Goal: Task Accomplishment & Management: Complete application form

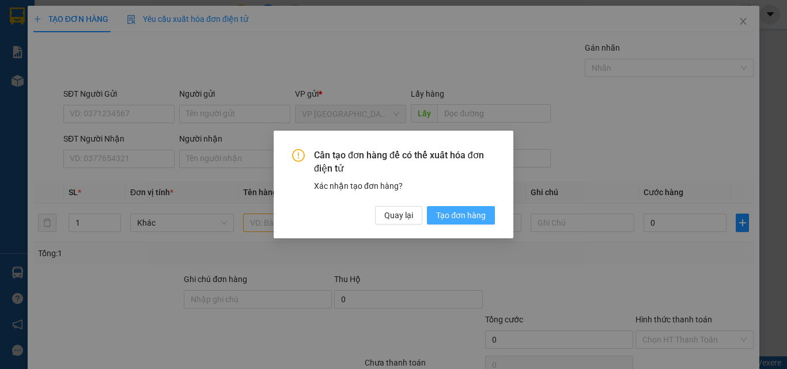
click at [451, 213] on span "Tạo đơn hàng" at bounding box center [461, 215] width 50 height 13
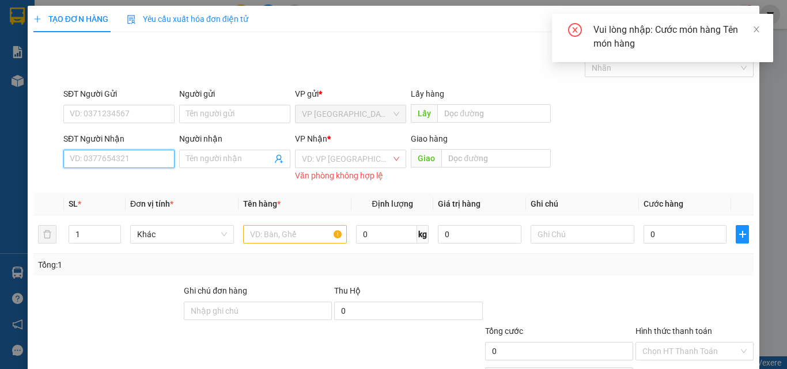
click at [113, 165] on input "SĐT Người Nhận" at bounding box center [118, 159] width 111 height 18
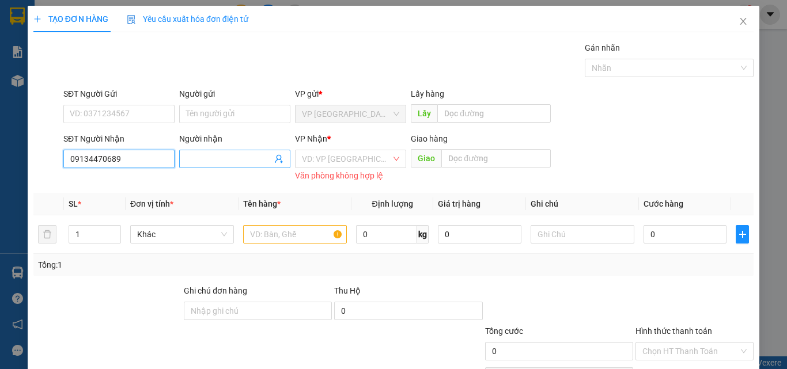
type input "09134470689"
click at [220, 161] on input "Người nhận" at bounding box center [229, 159] width 86 height 13
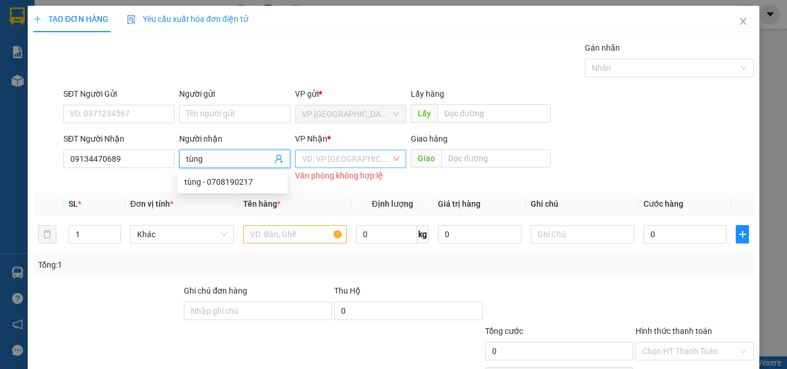
type input "tùng"
click at [360, 159] on input "search" at bounding box center [346, 158] width 89 height 17
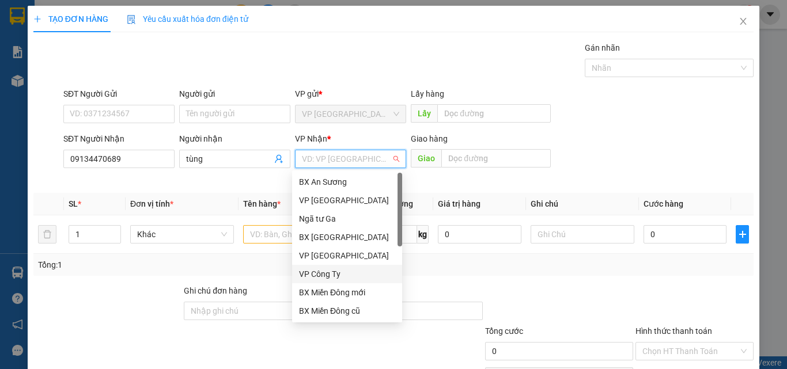
click at [354, 274] on div "VP Công Ty" at bounding box center [347, 274] width 96 height 13
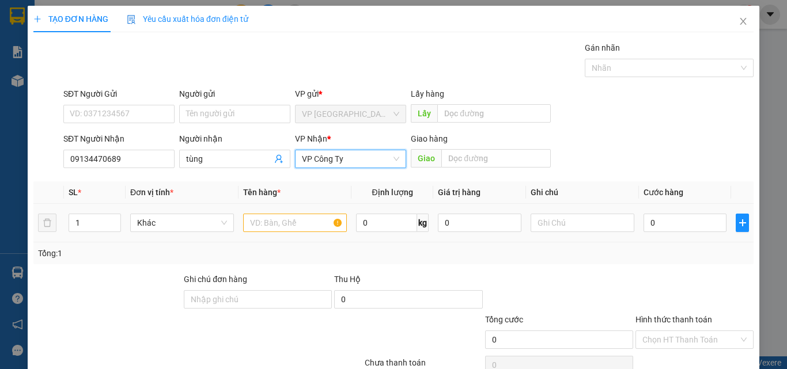
click at [289, 236] on td at bounding box center [295, 223] width 113 height 39
drag, startPoint x: 278, startPoint y: 207, endPoint x: 281, endPoint y: 214, distance: 8.3
click at [278, 208] on td at bounding box center [295, 223] width 113 height 39
click at [281, 217] on input "text" at bounding box center [295, 223] width 104 height 18
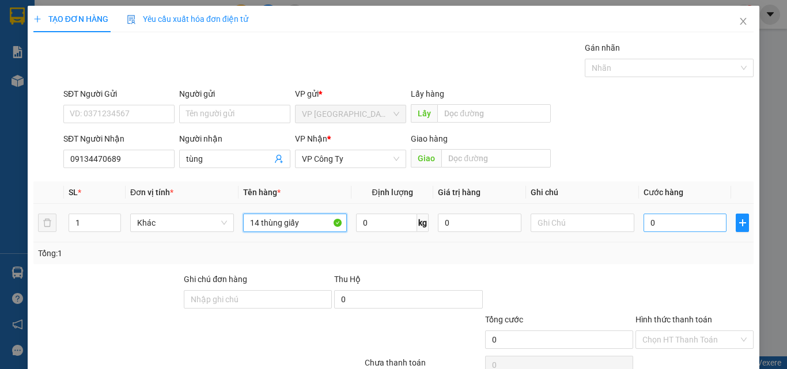
type input "14 thùng giấy"
click at [671, 223] on input "0" at bounding box center [685, 223] width 83 height 18
type input "7"
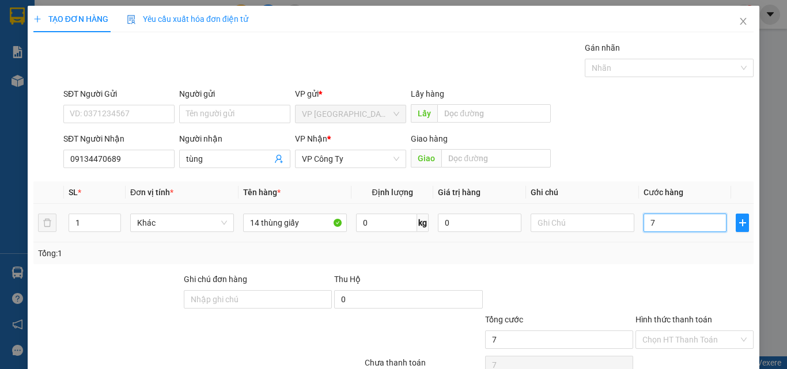
type input "70"
type input "700"
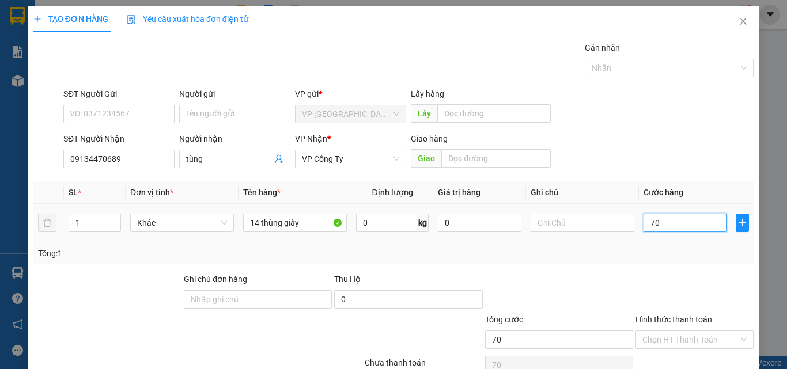
type input "700"
type input "7.000"
type input "70.000"
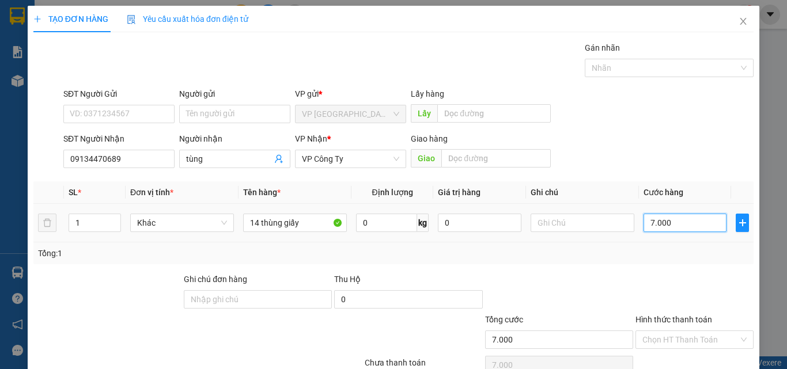
type input "70.000"
type input "700.000"
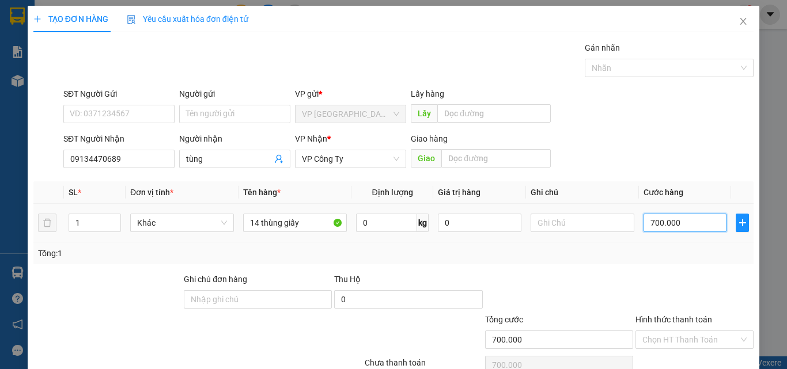
type input "70.000"
type input "0"
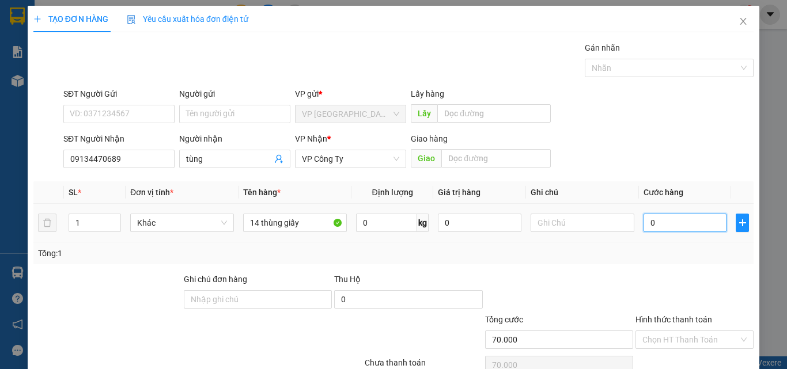
type input "0"
type input "08"
type input "8"
type input "084"
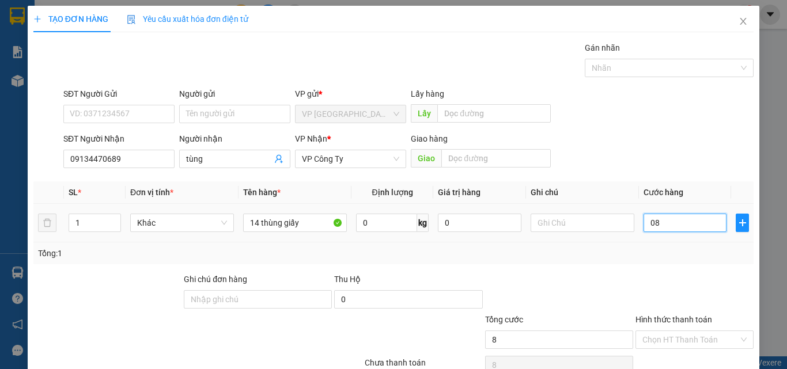
type input "84"
type input "0.840"
type input "840"
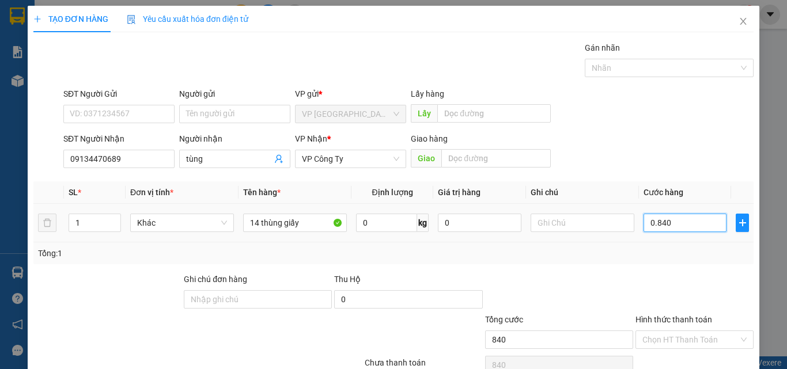
type input "08.400"
type input "8.400"
type input "0.840"
type input "840"
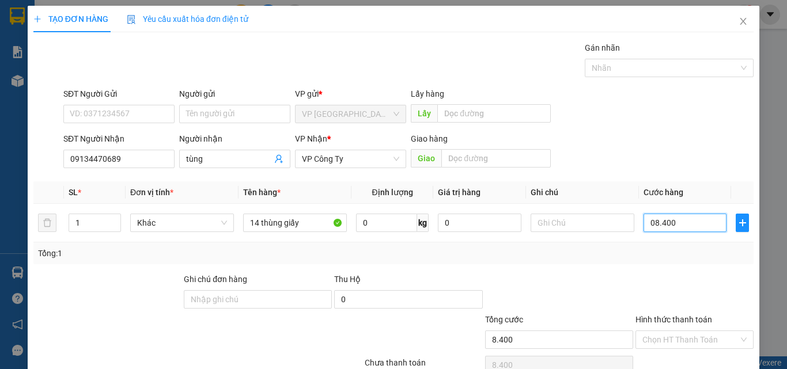
type input "840"
type input "0"
click at [644, 229] on input "0" at bounding box center [685, 223] width 83 height 18
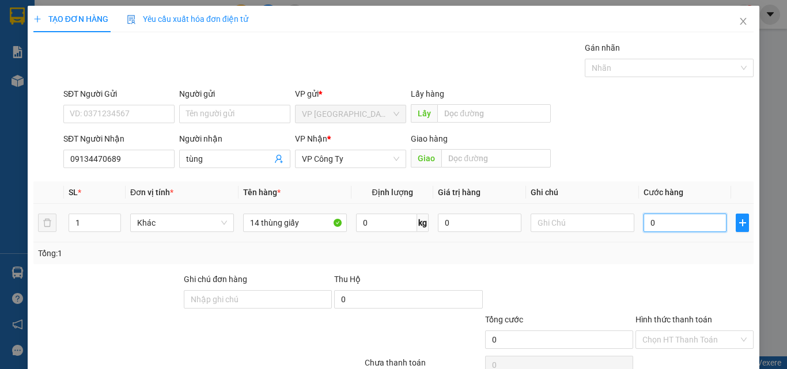
type input "80"
type input "840"
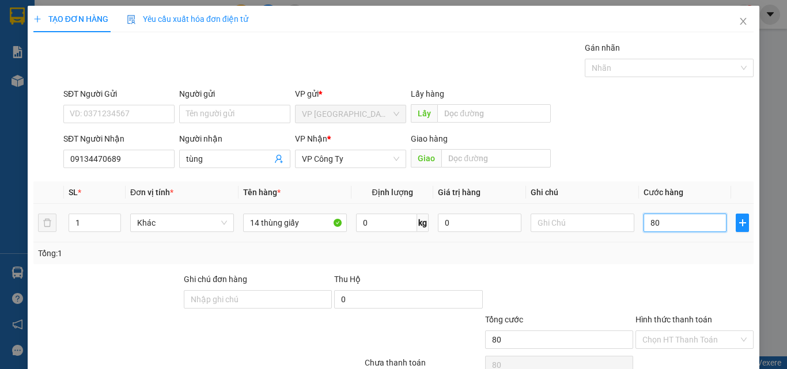
type input "840"
type input "8.400"
type input "84.000"
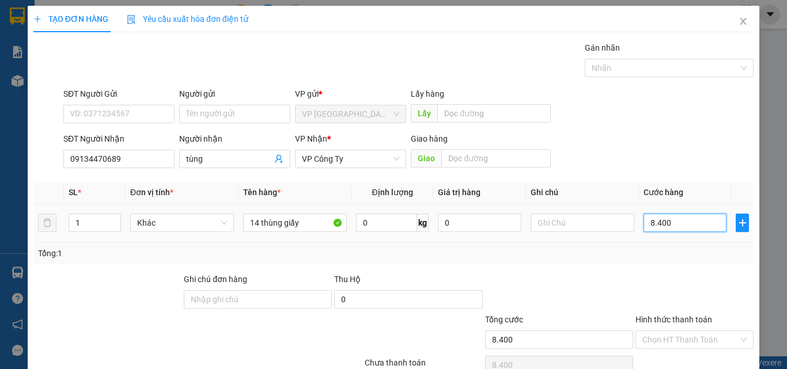
type input "84.000"
type input "840.000"
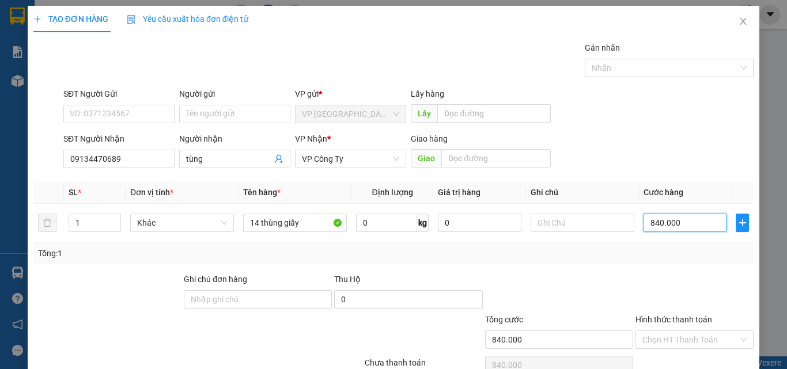
scroll to position [57, 0]
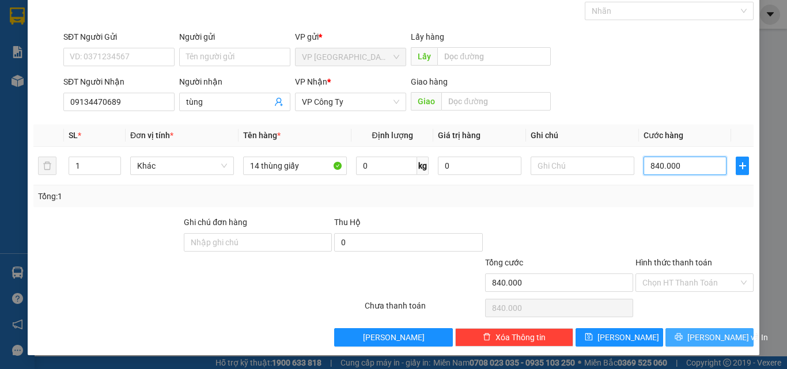
type input "840.000"
click at [699, 338] on span "[PERSON_NAME] và In" at bounding box center [728, 337] width 81 height 13
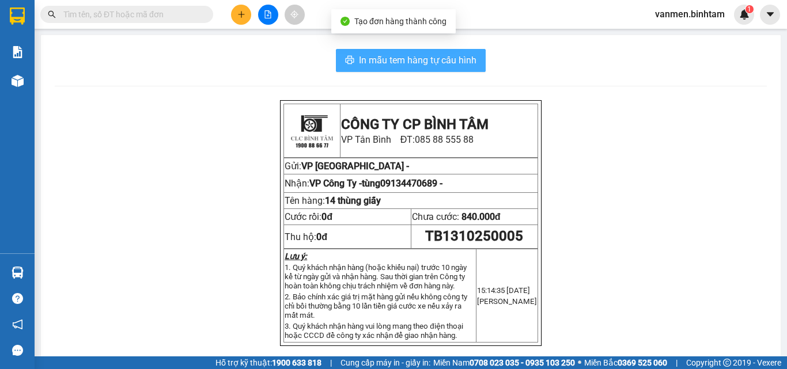
click at [416, 59] on span "In mẫu tem hàng tự cấu hình" at bounding box center [418, 60] width 118 height 14
